Goal: Entertainment & Leisure: Consume media (video, audio)

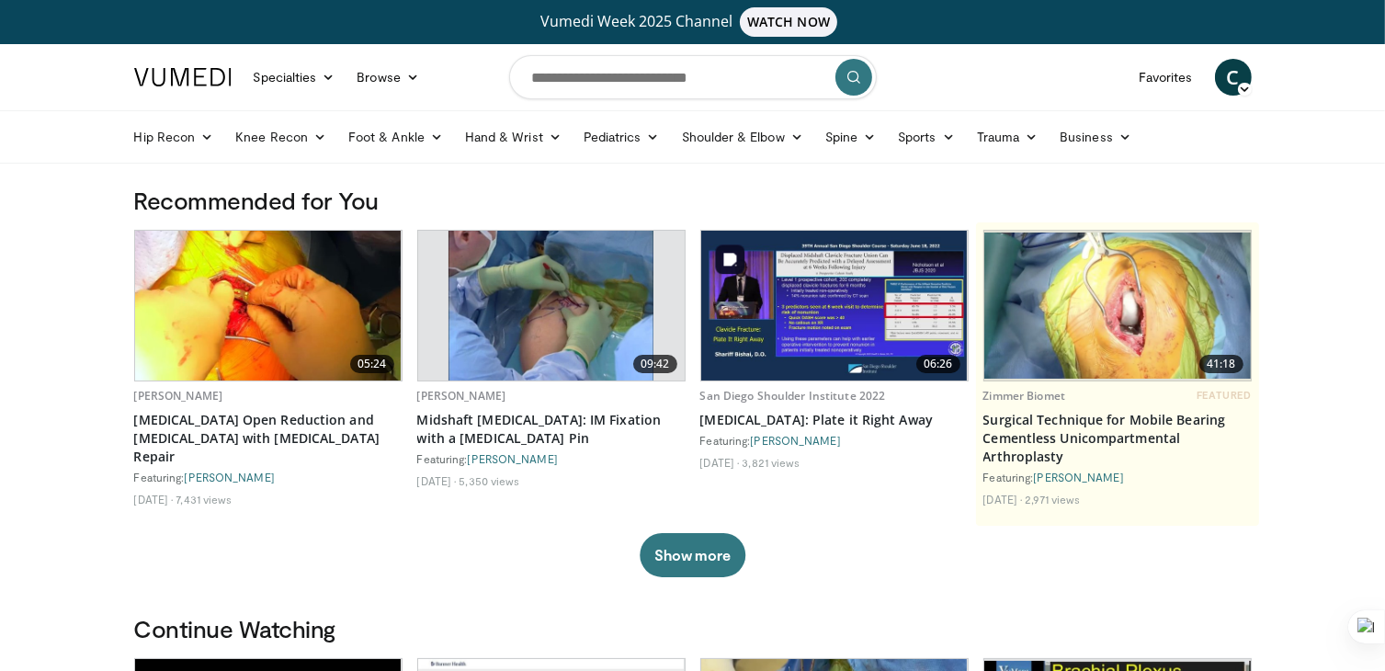
click at [834, 285] on img at bounding box center [834, 306] width 266 height 150
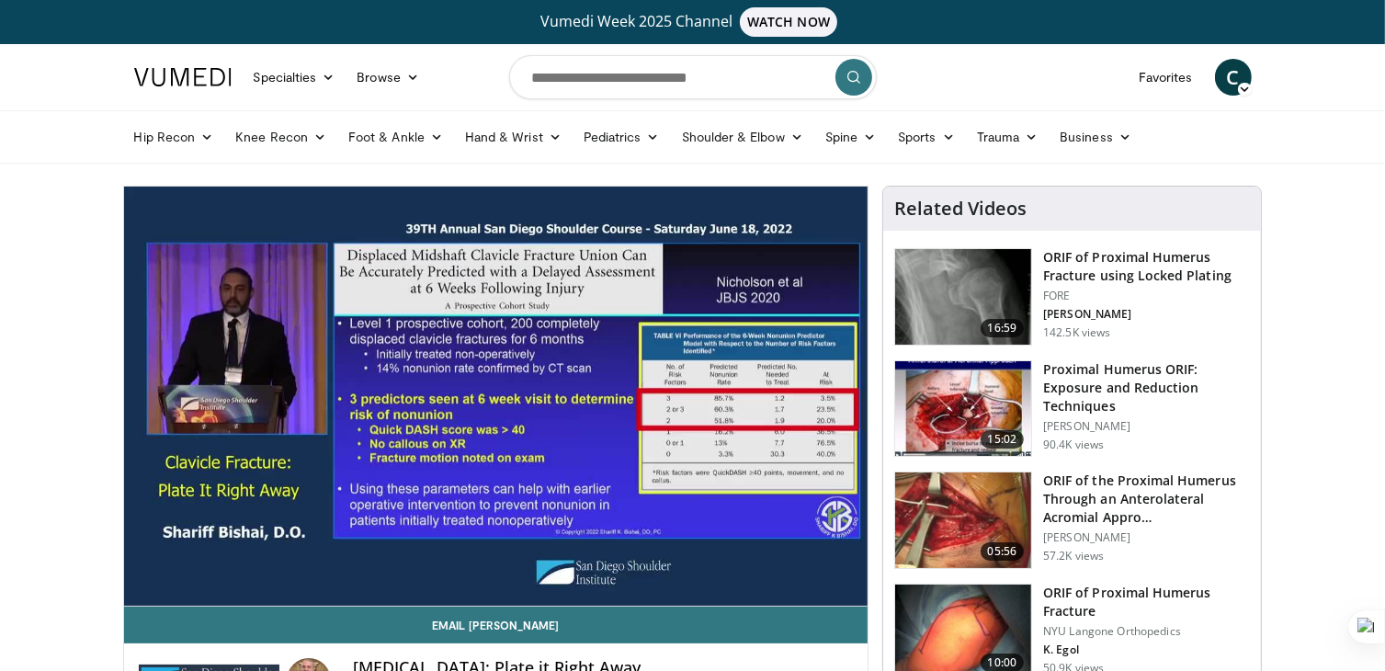
click at [849, 587] on video-js "**********" at bounding box center [496, 397] width 744 height 420
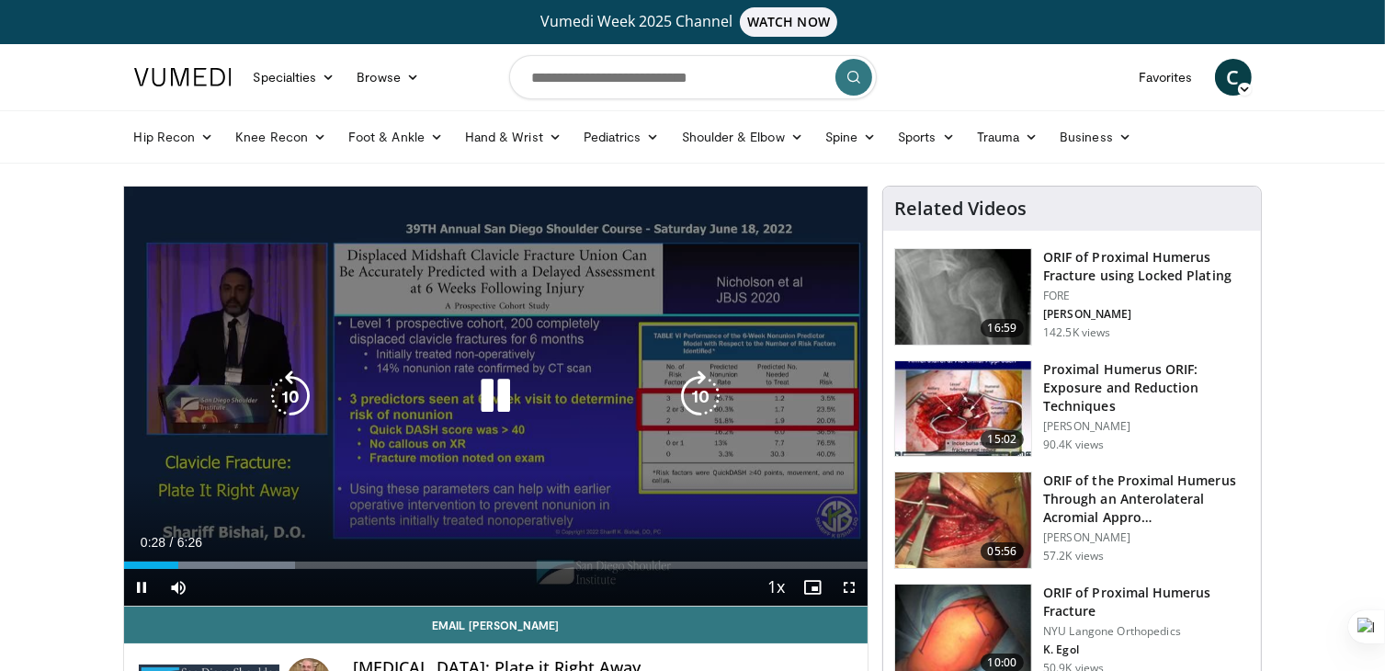
click at [495, 391] on icon "Video Player" at bounding box center [495, 395] width 51 height 51
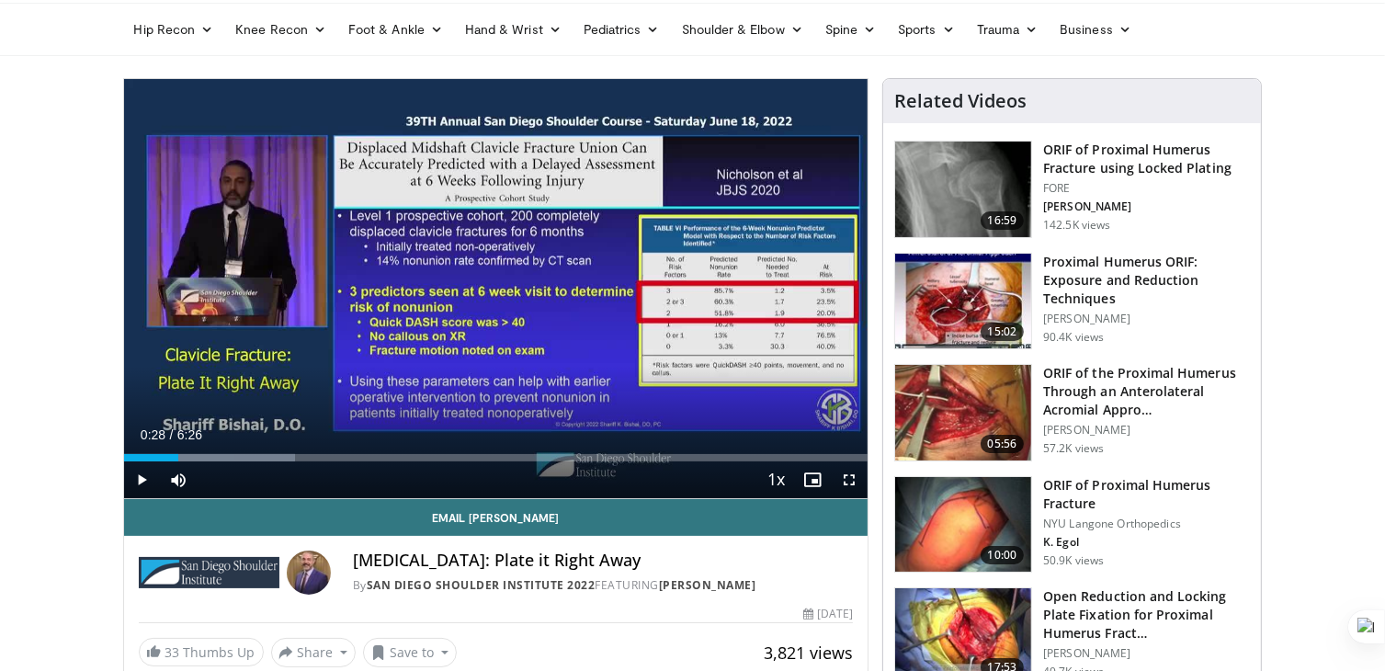
scroll to position [172, 0]
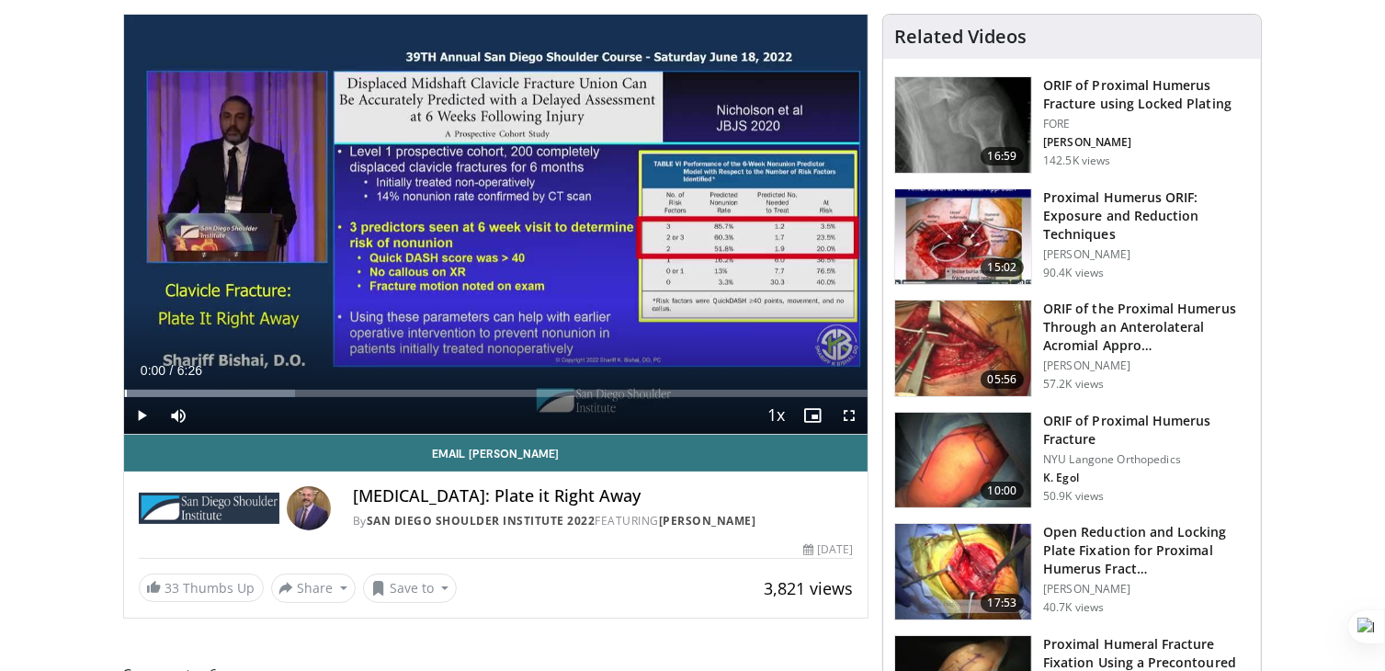
drag, startPoint x: 177, startPoint y: 392, endPoint x: 109, endPoint y: 391, distance: 68.0
click at [142, 413] on span "Video Player" at bounding box center [142, 415] width 37 height 37
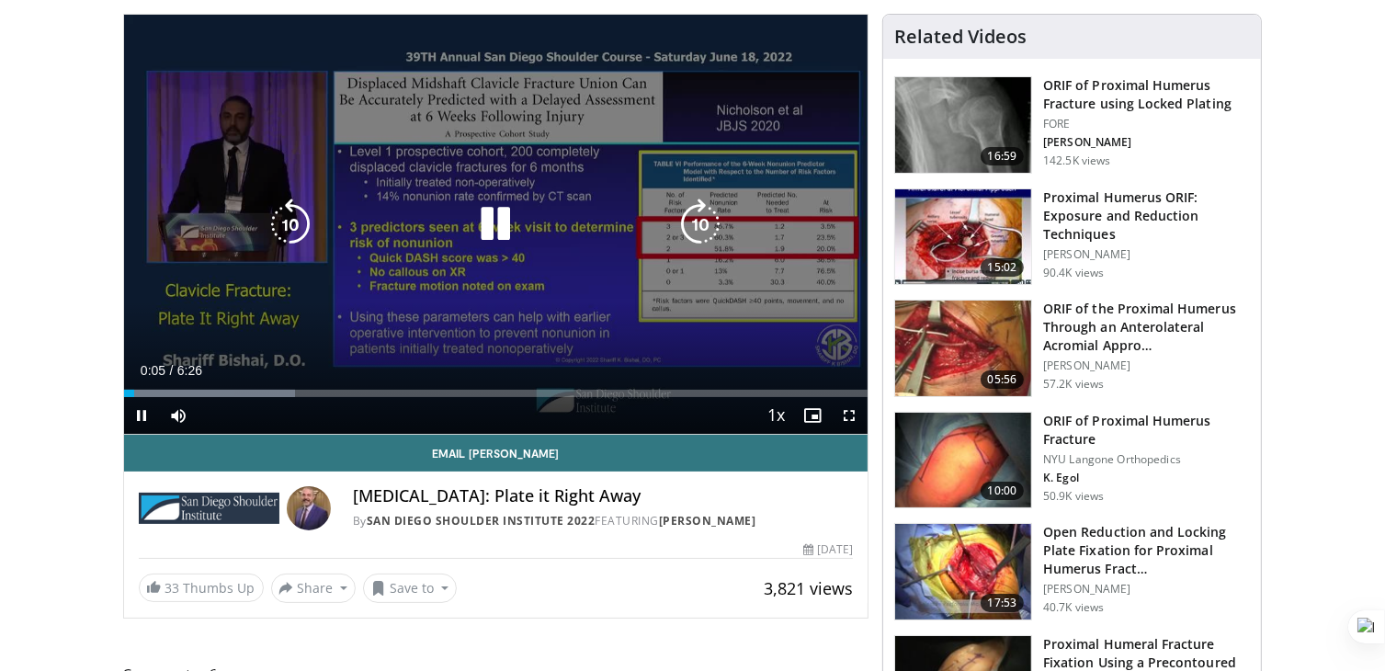
click at [500, 232] on icon "Video Player" at bounding box center [495, 223] width 51 height 51
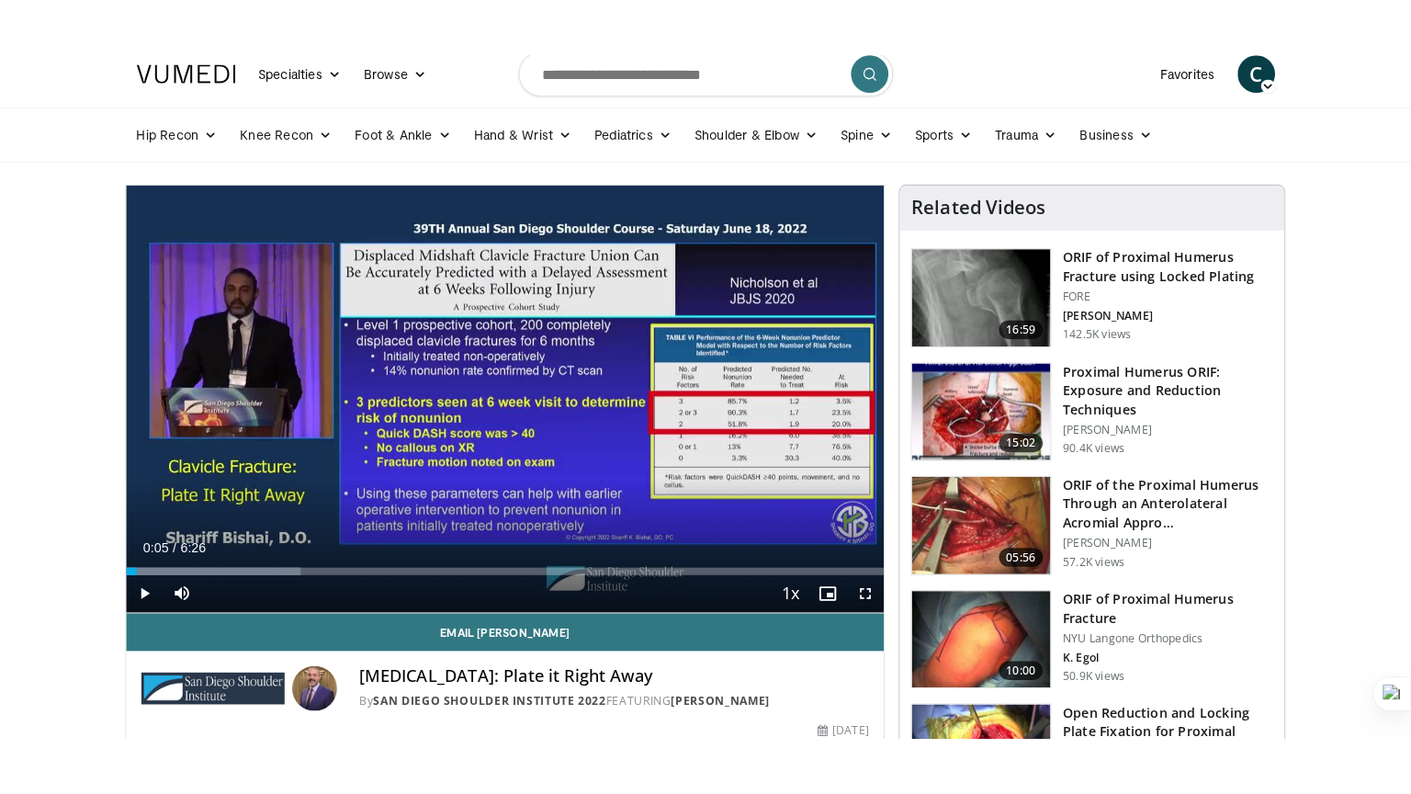
scroll to position [46, 0]
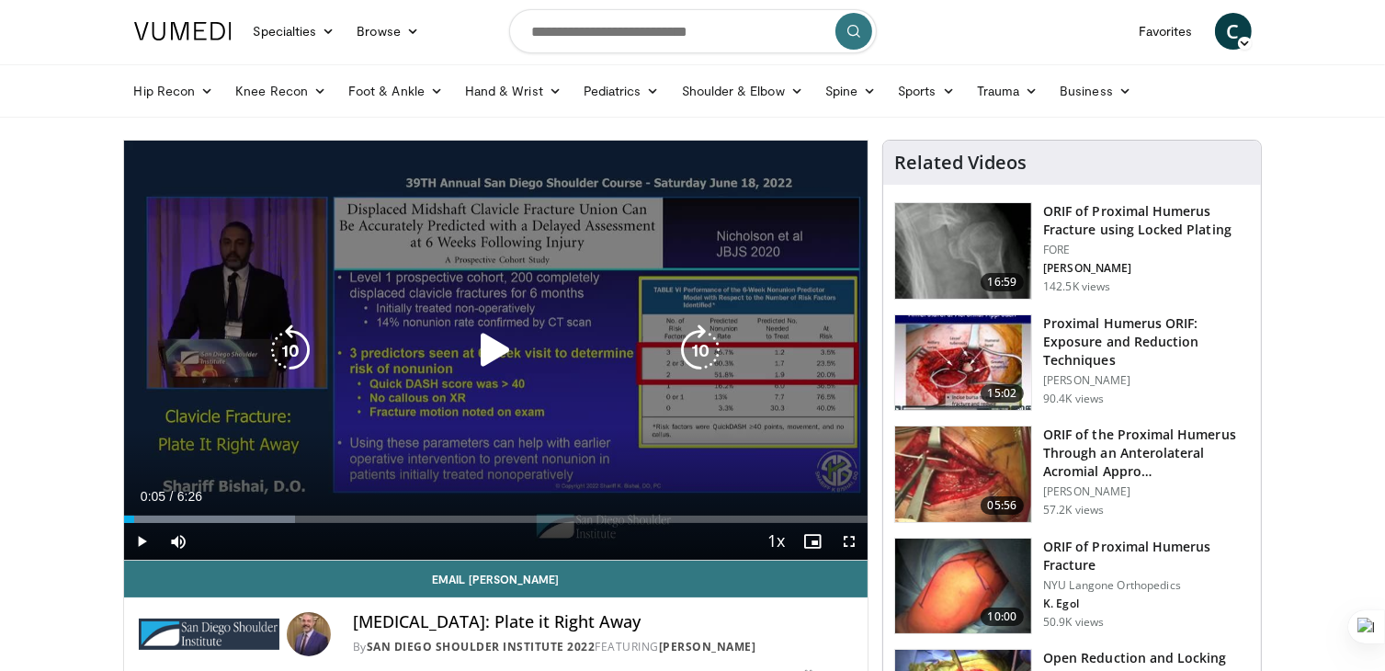
click at [498, 346] on icon "Video Player" at bounding box center [495, 349] width 51 height 51
click at [493, 346] on icon "Video Player" at bounding box center [495, 349] width 51 height 51
click at [487, 349] on icon "Video Player" at bounding box center [495, 349] width 51 height 51
click at [283, 236] on div "10 seconds Tap to unmute" at bounding box center [496, 350] width 744 height 419
click at [493, 350] on icon "Video Player" at bounding box center [495, 349] width 51 height 51
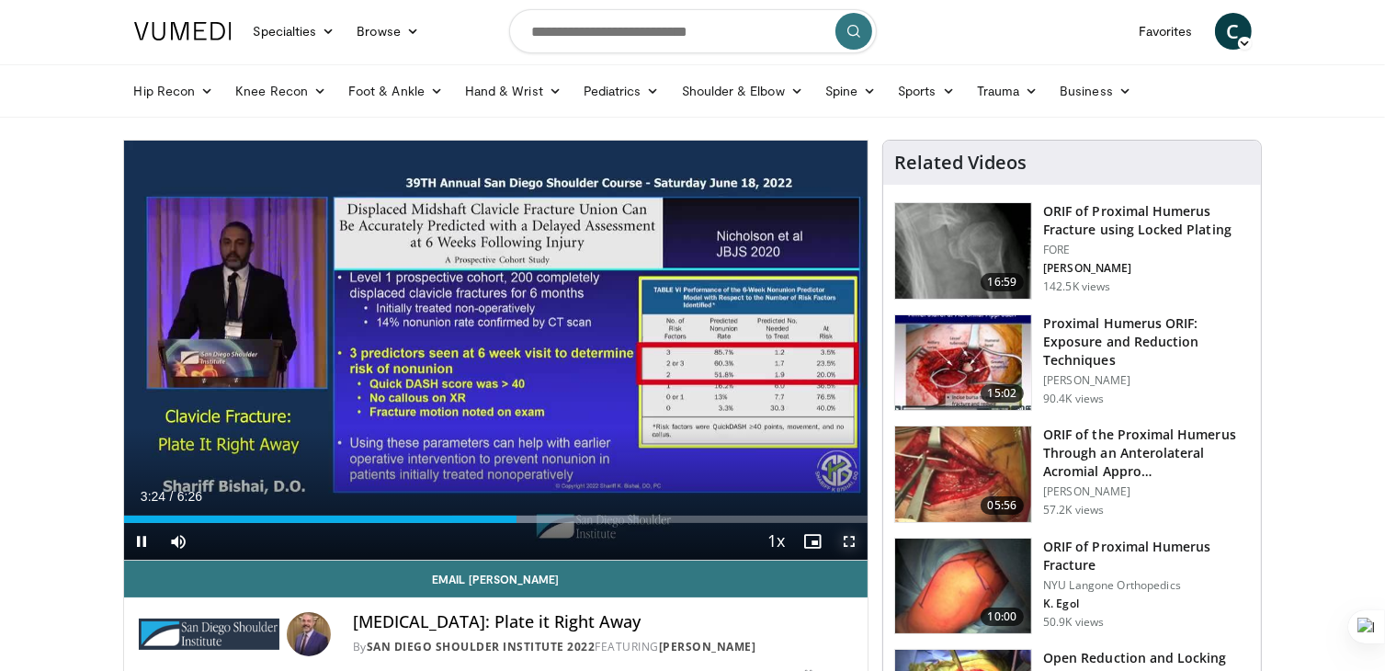
click at [851, 539] on span "Video Player" at bounding box center [849, 541] width 37 height 37
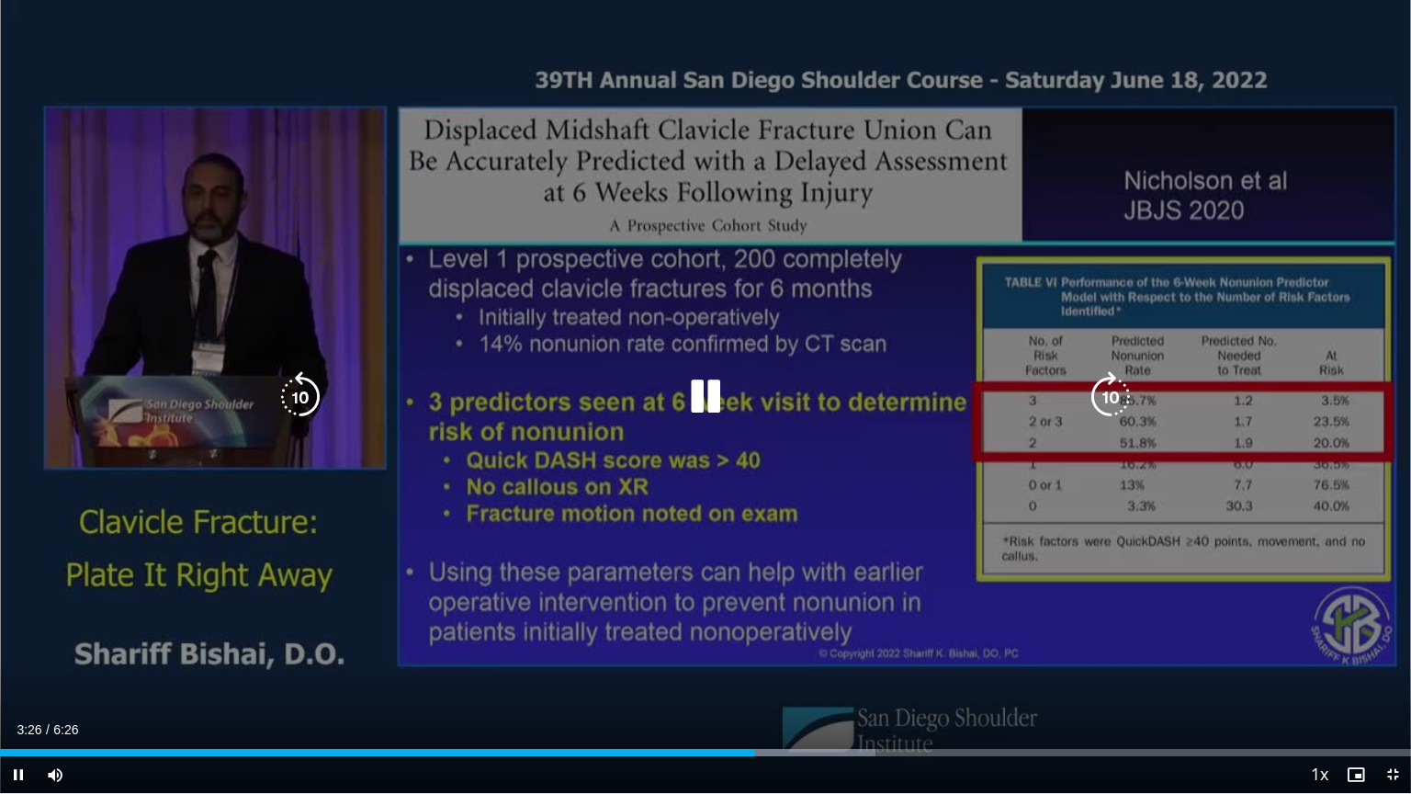
click at [702, 386] on icon "Video Player" at bounding box center [705, 396] width 51 height 51
click at [702, 395] on icon "Video Player" at bounding box center [705, 396] width 51 height 51
click at [712, 391] on icon "Video Player" at bounding box center [705, 396] width 51 height 51
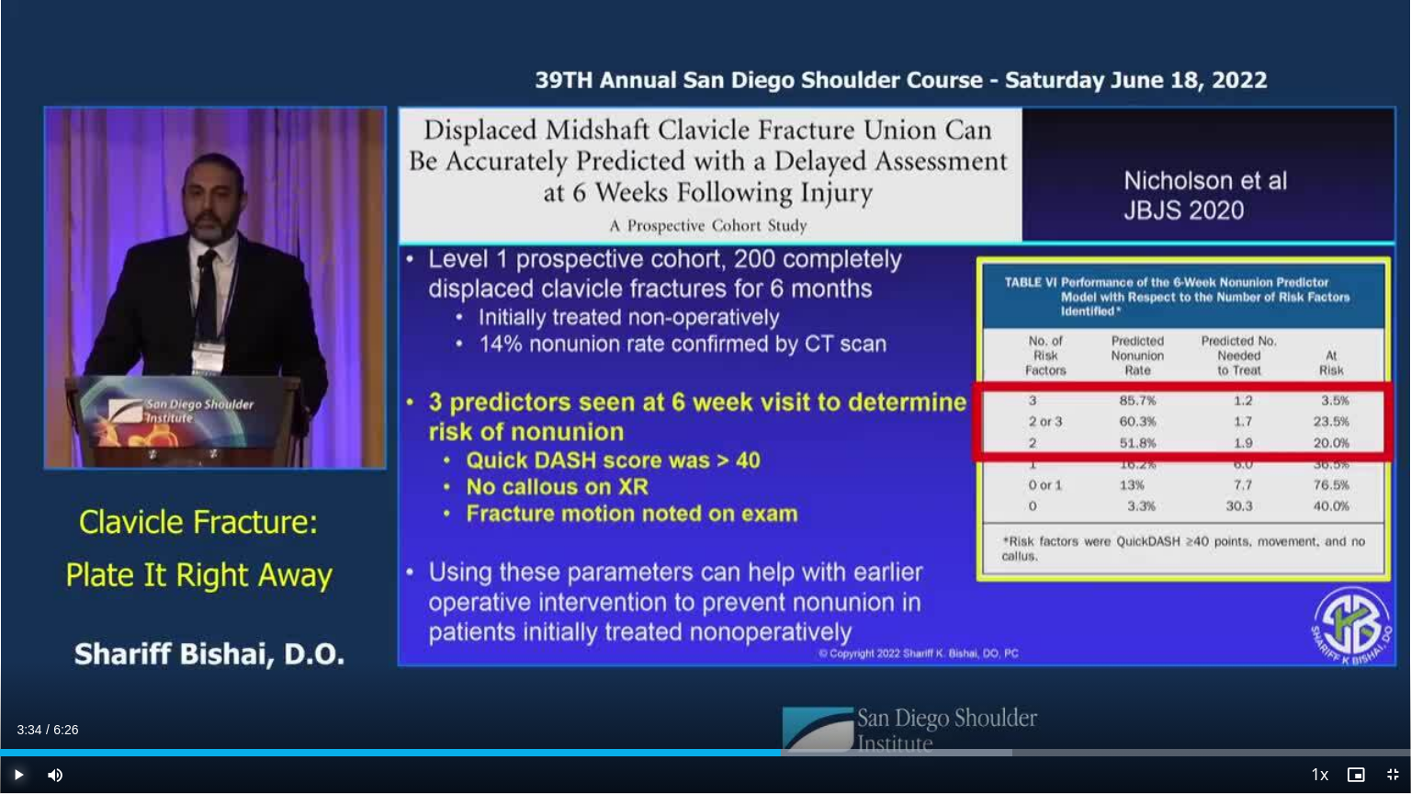
click at [18, 670] on span "Video Player" at bounding box center [18, 774] width 37 height 37
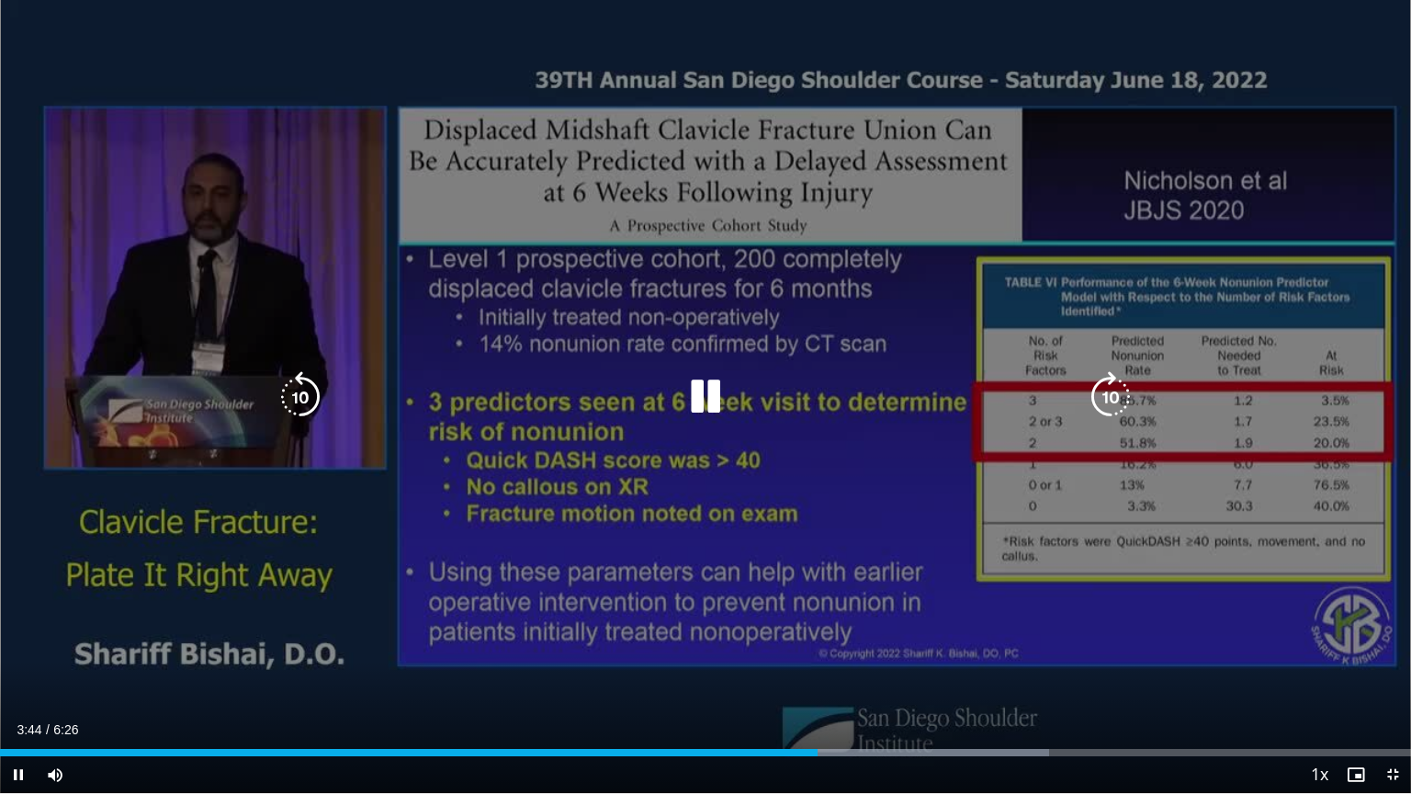
click at [707, 405] on icon "Video Player" at bounding box center [705, 396] width 51 height 51
click at [706, 396] on icon "Video Player" at bounding box center [705, 396] width 51 height 51
click at [710, 395] on icon "Video Player" at bounding box center [705, 396] width 51 height 51
click at [445, 630] on div "10 seconds Tap to unmute" at bounding box center [705, 396] width 1411 height 793
click at [698, 392] on icon "Video Player" at bounding box center [705, 396] width 51 height 51
